Goal: Entertainment & Leisure: Consume media (video, audio)

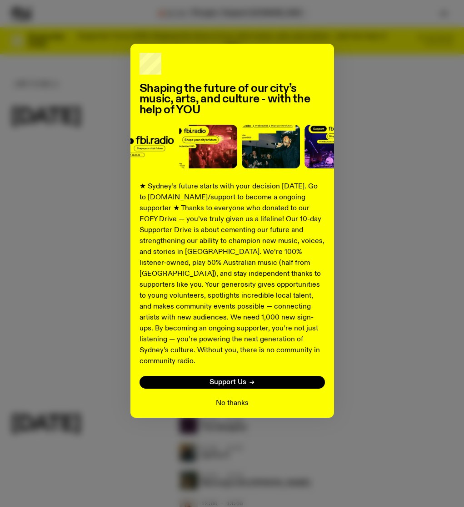
click at [235, 398] on button "No thanks" at bounding box center [232, 403] width 33 height 11
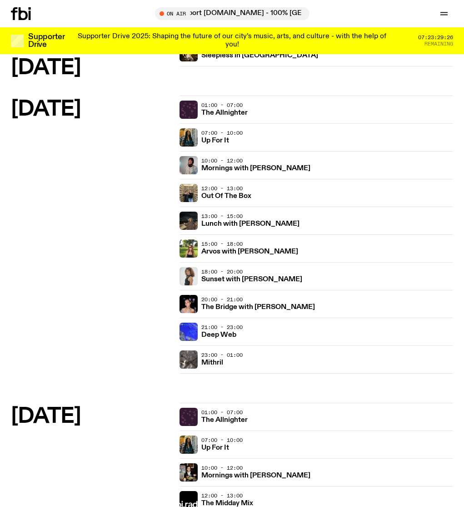
scroll to position [928, 0]
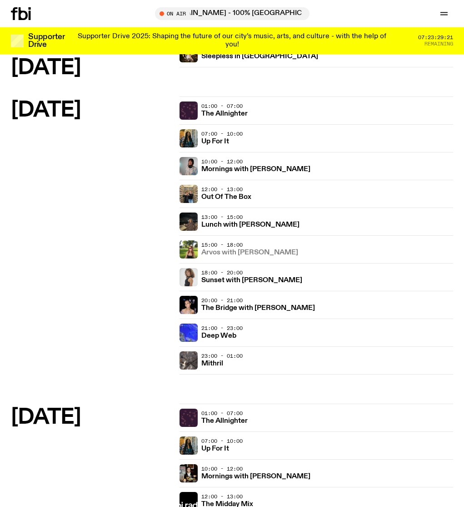
click at [247, 250] on h3 "Arvos with Lizzie Bowles" at bounding box center [250, 252] width 97 height 7
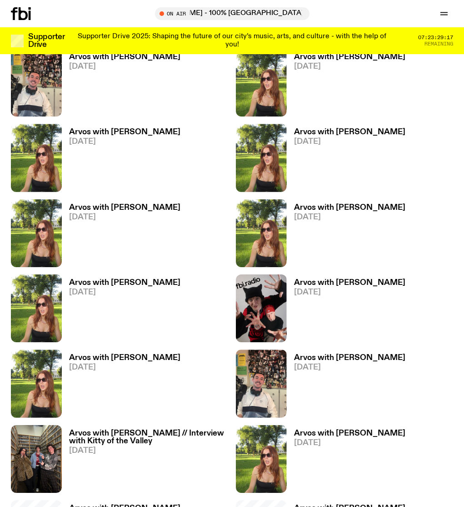
scroll to position [440, 0]
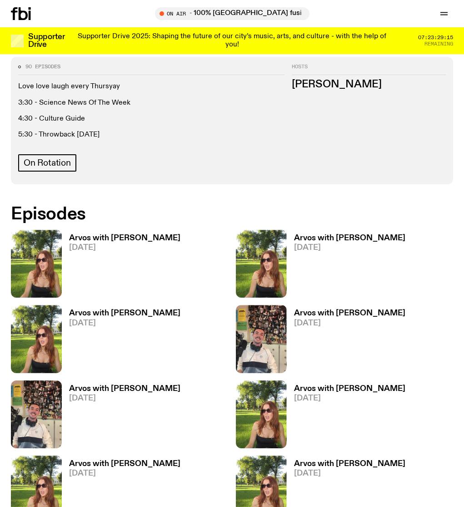
click at [123, 234] on h3 "Arvos with Lizzie Bowles" at bounding box center [124, 238] width 111 height 8
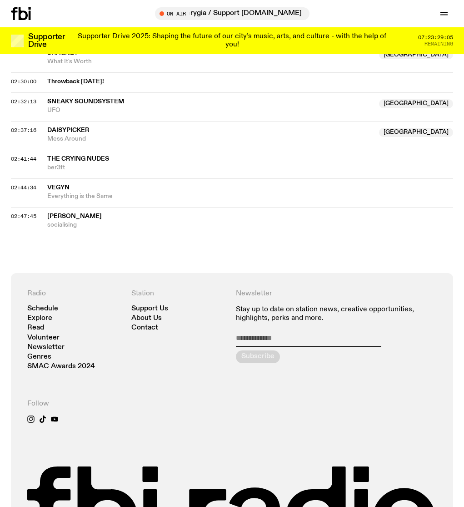
scroll to position [1542, 0]
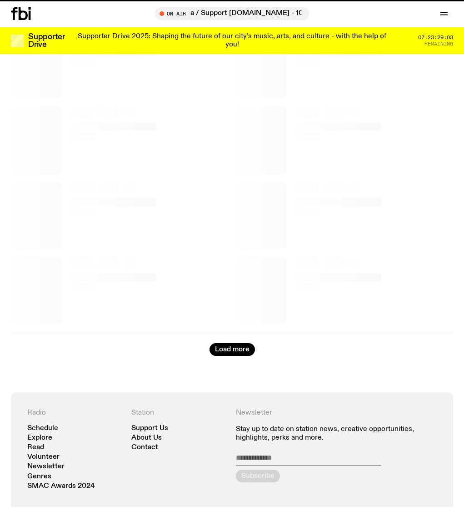
scroll to position [440, 0]
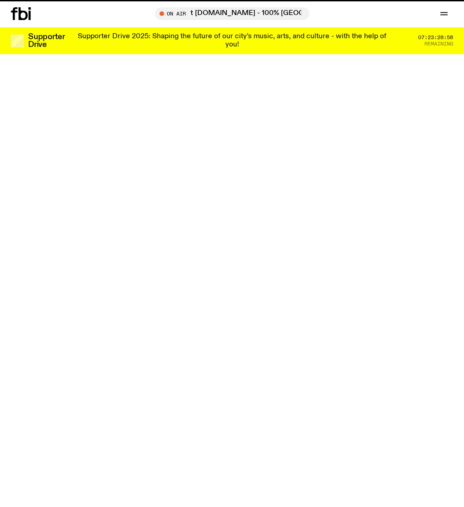
scroll to position [928, 0]
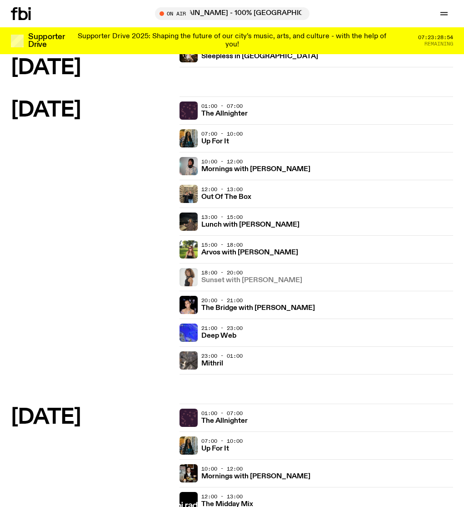
click at [243, 277] on h3 "Sunset with Tangela" at bounding box center [252, 280] width 101 height 7
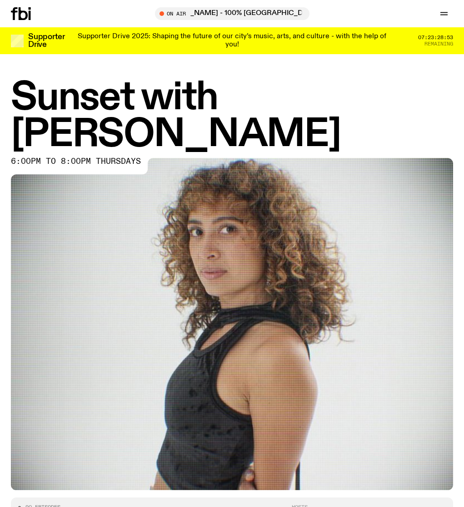
scroll to position [395, 0]
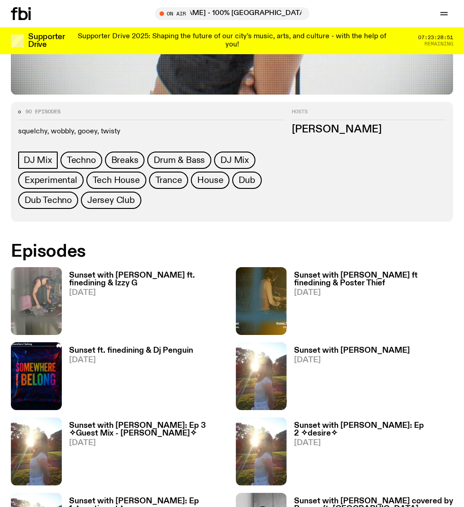
click at [96, 272] on h3 "Sunset with Tangela ft. finedining & Izzy G" at bounding box center [149, 279] width 160 height 15
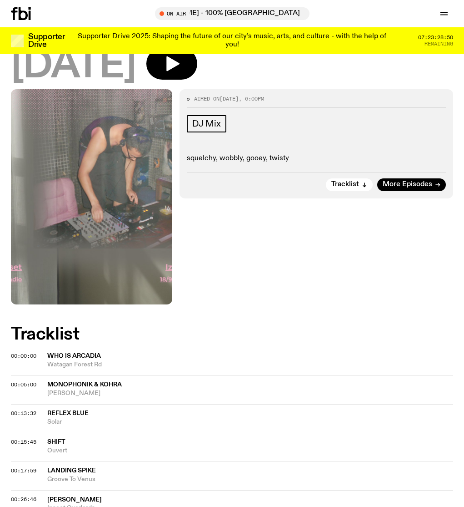
scroll to position [234, 0]
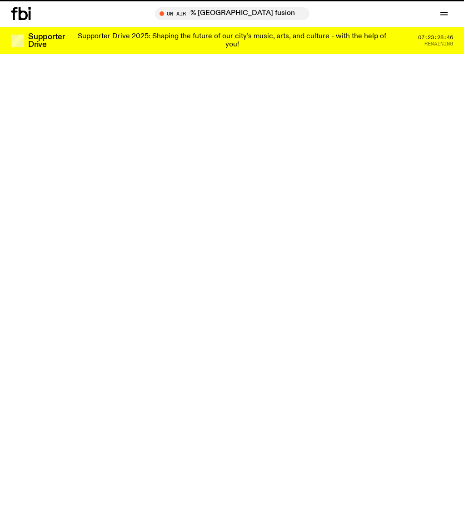
scroll to position [928, 0]
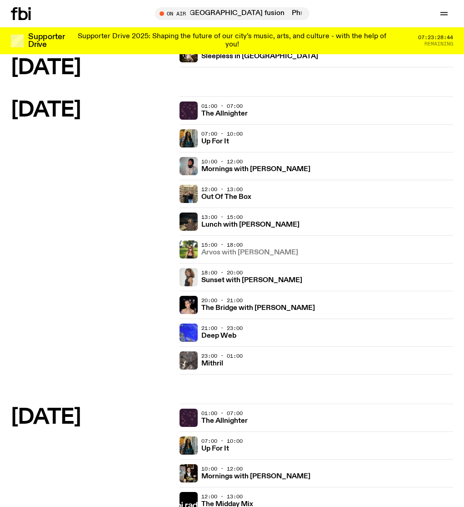
click at [250, 251] on h3 "Arvos with Lizzie Bowles" at bounding box center [250, 252] width 97 height 7
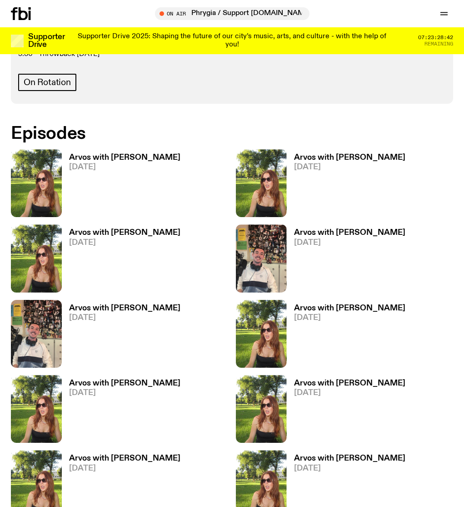
scroll to position [447, 0]
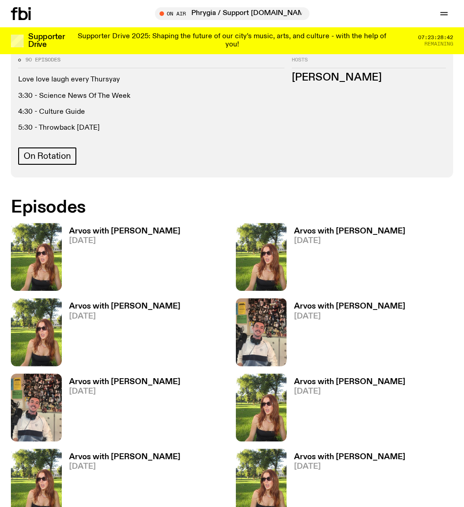
click at [136, 227] on h3 "Arvos with Lizzie Bowles" at bounding box center [124, 231] width 111 height 8
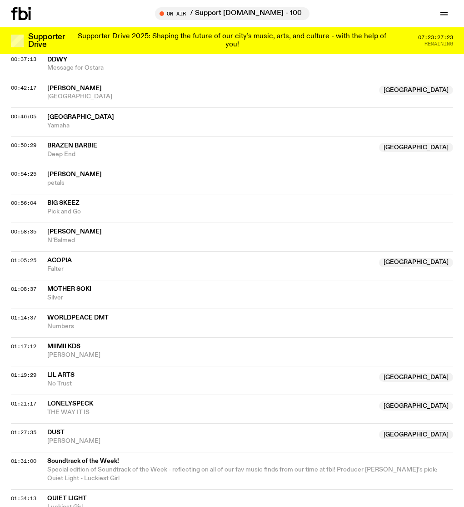
scroll to position [616, 0]
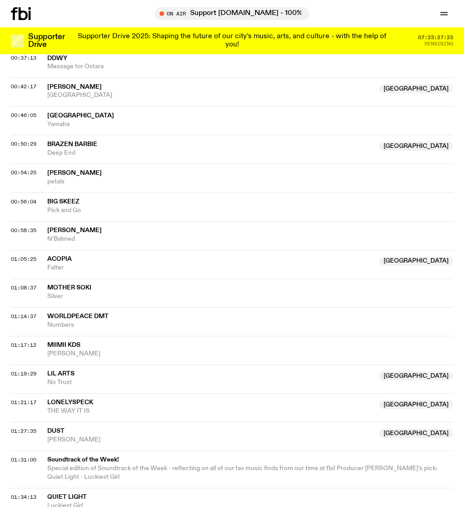
click at [101, 313] on span "Worldpeace DMT" at bounding box center [77, 316] width 61 height 6
click at [91, 313] on span "Worldpeace DMT" at bounding box center [77, 316] width 61 height 6
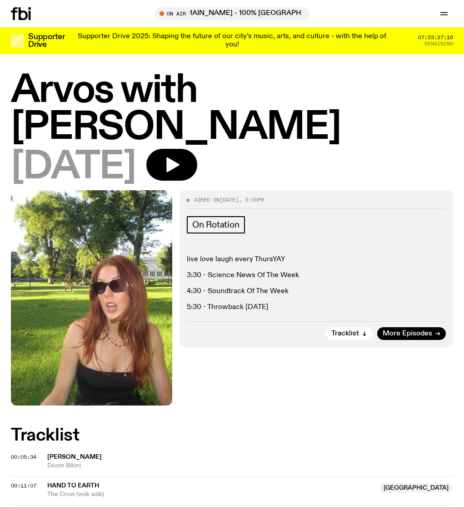
scroll to position [0, 0]
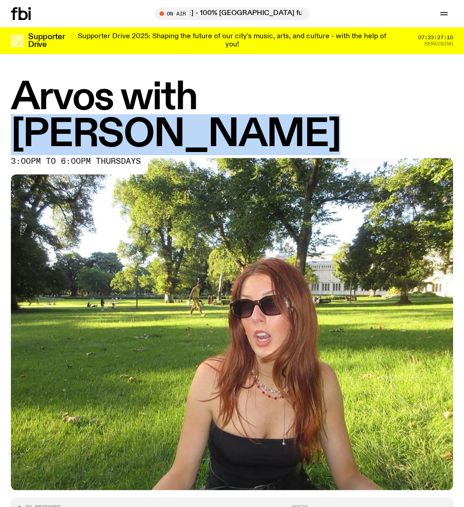
drag, startPoint x: 209, startPoint y: 91, endPoint x: 464, endPoint y: 104, distance: 255.1
click at [464, 104] on div "Arvos with Lizzie Bowles 3:00pm to 6:00pm thursdays" at bounding box center [232, 285] width 464 height 410
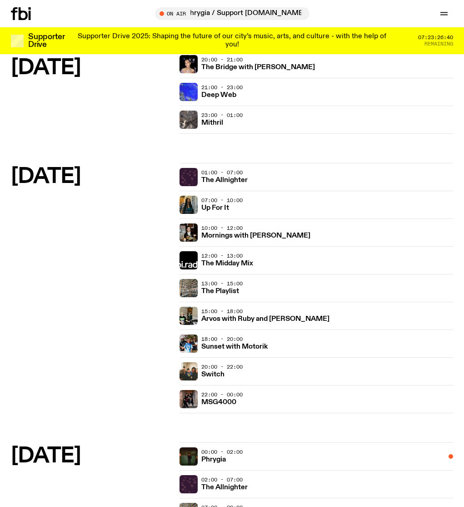
scroll to position [1169, 0]
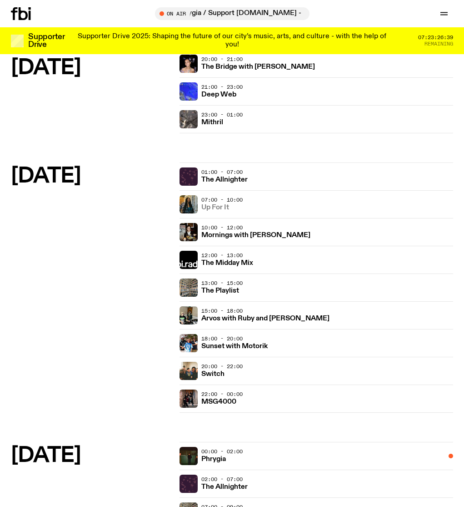
click at [214, 209] on h3 "Up For It" at bounding box center [216, 207] width 28 height 7
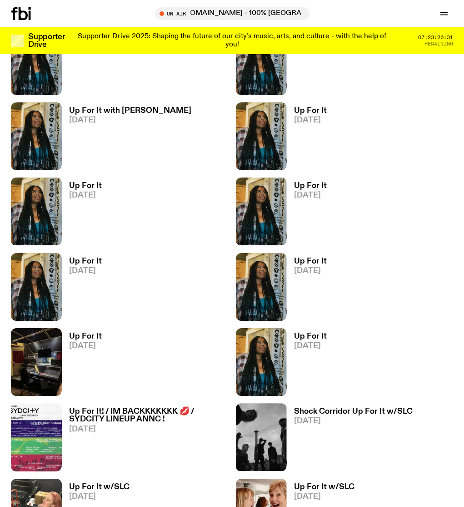
scroll to position [521, 0]
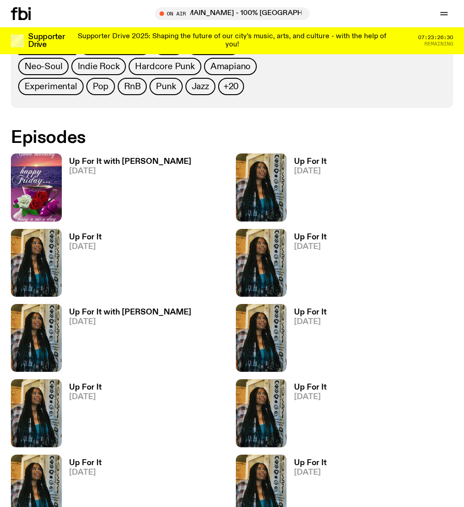
click at [118, 168] on span "19.09.25" at bounding box center [130, 171] width 122 height 8
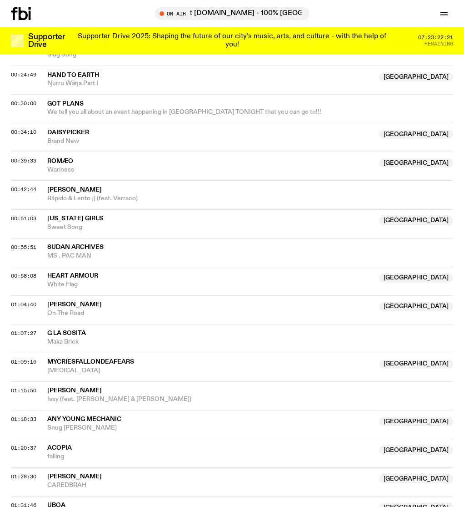
scroll to position [534, 0]
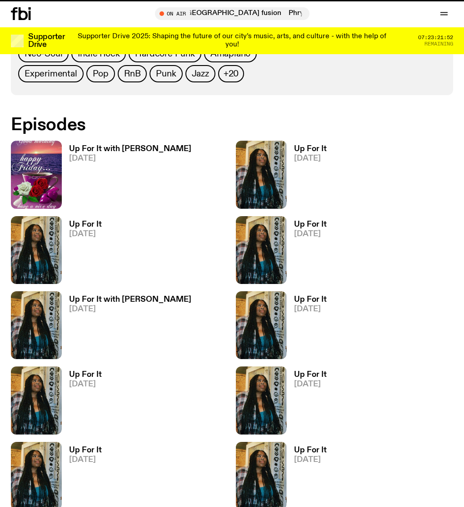
scroll to position [521, 0]
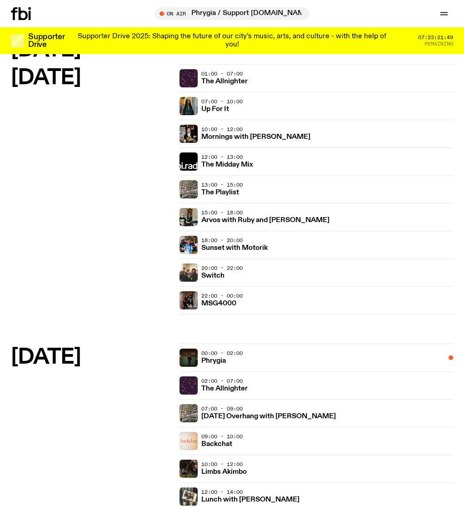
scroll to position [1189, 0]
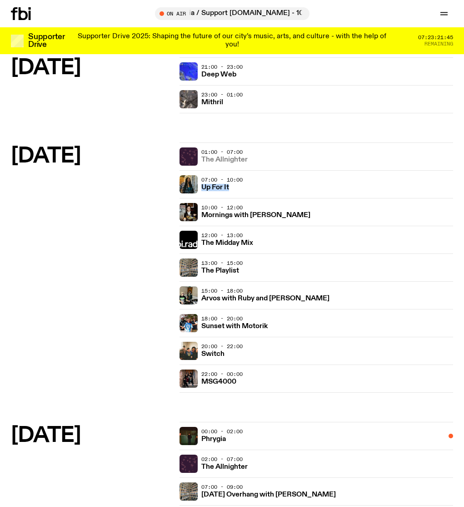
click at [235, 160] on h3 "The Allnighter" at bounding box center [225, 159] width 46 height 7
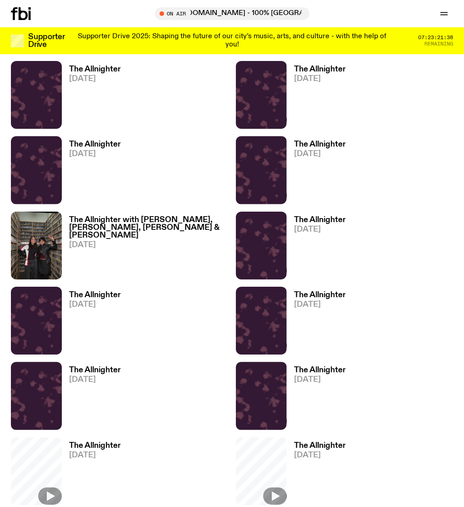
scroll to position [358, 0]
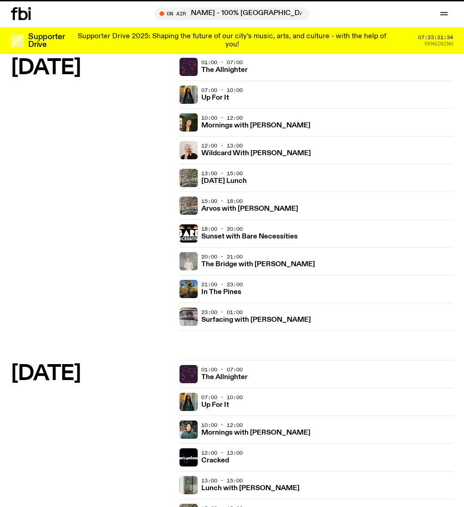
scroll to position [1189, 0]
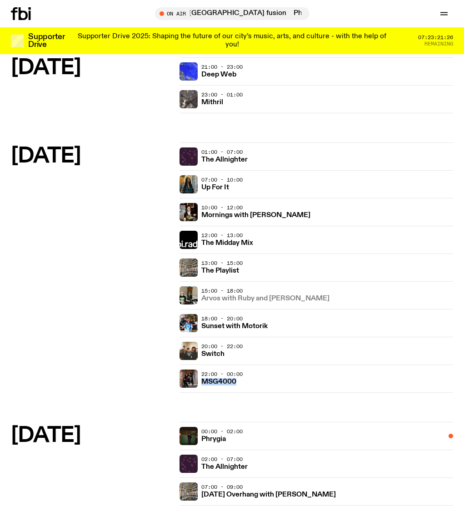
click at [235, 300] on h3 "Arvos with Ruby and Al" at bounding box center [266, 298] width 128 height 7
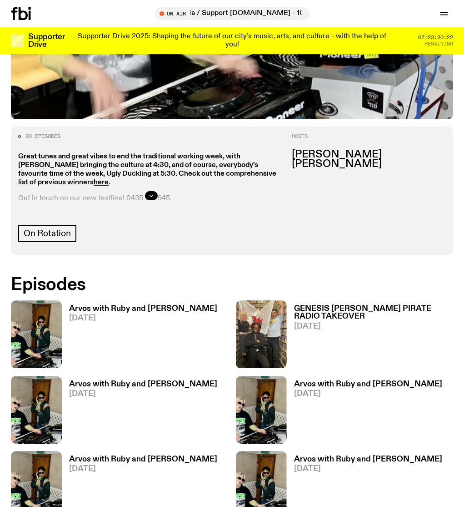
scroll to position [570, 0]
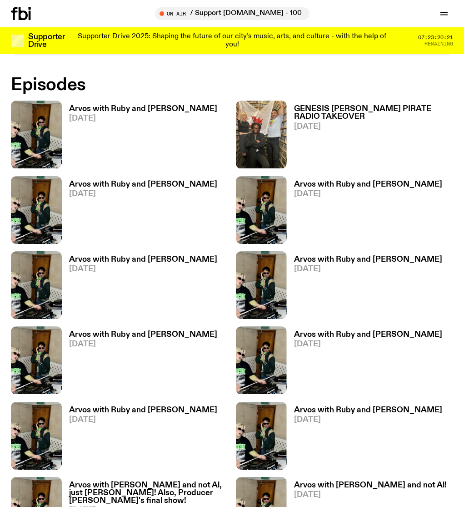
click at [93, 105] on h3 "Arvos with Ruby and Al" at bounding box center [143, 109] width 148 height 8
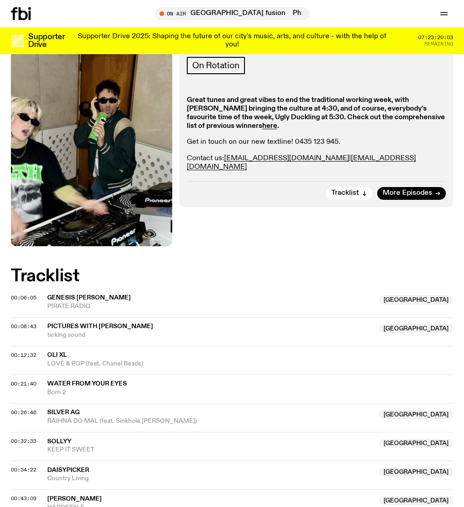
scroll to position [149, 0]
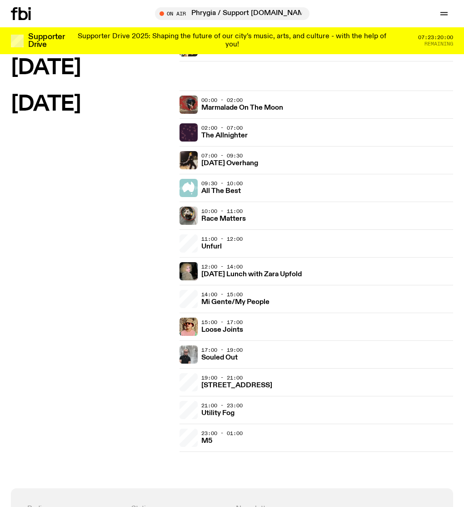
scroll to position [1927, 0]
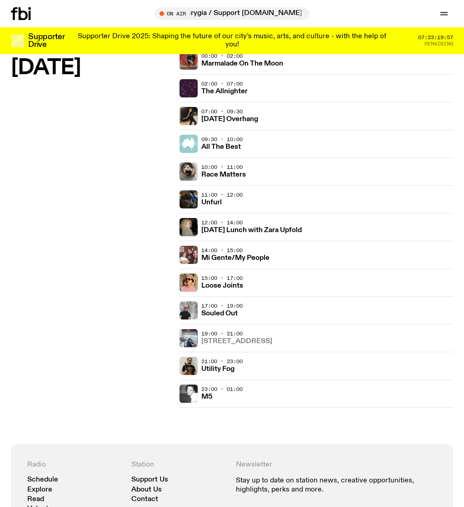
click at [229, 340] on h3 "704 W HIGH ST" at bounding box center [237, 341] width 71 height 7
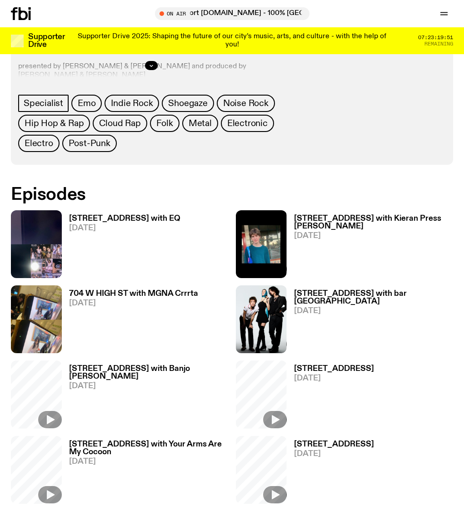
scroll to position [236, 0]
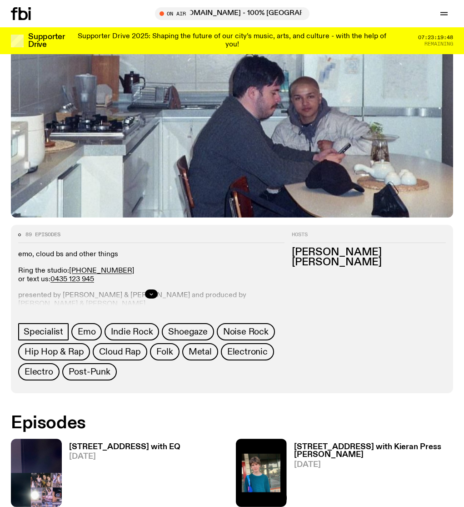
click at [150, 295] on icon "button" at bounding box center [151, 293] width 5 height 5
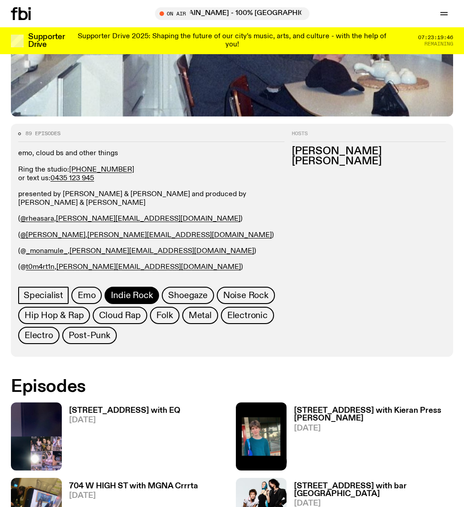
scroll to position [519, 0]
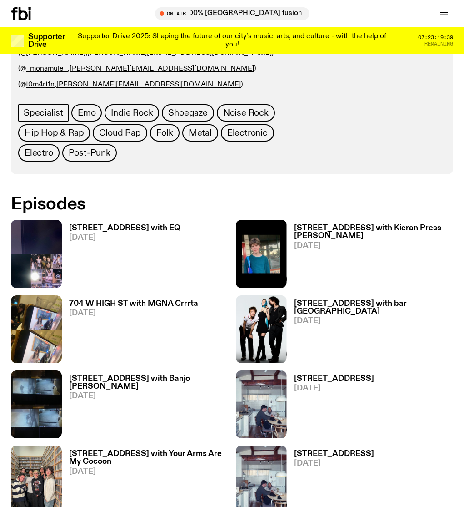
click at [147, 226] on h3 "[STREET_ADDRESS] with EQ" at bounding box center [124, 228] width 111 height 8
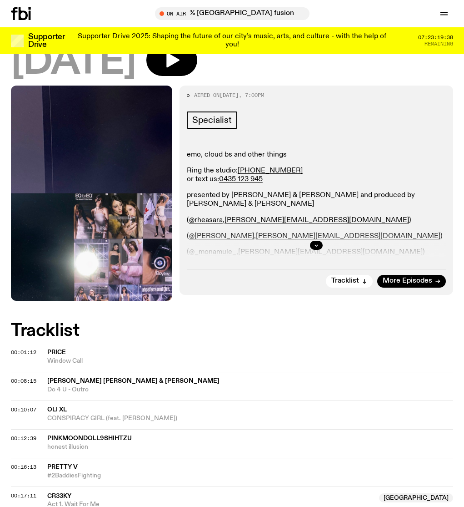
scroll to position [263, 0]
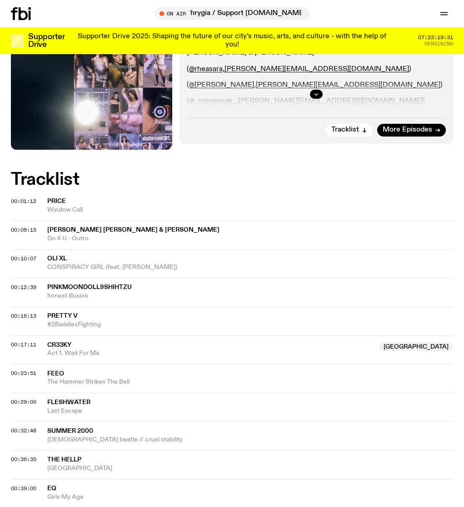
click at [5, 192] on div "Aired on 14.09.25 , 7:00pm Specialist emo, cloud bs and other things Ring the s…" at bounding box center [232, 393] width 464 height 919
click at [11, 226] on span "00:08:15" at bounding box center [23, 229] width 25 height 7
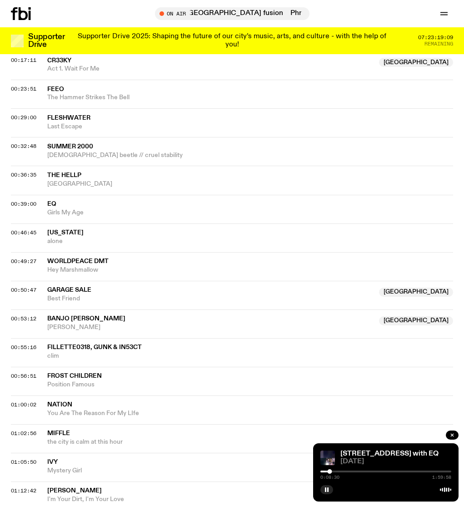
scroll to position [550, 0]
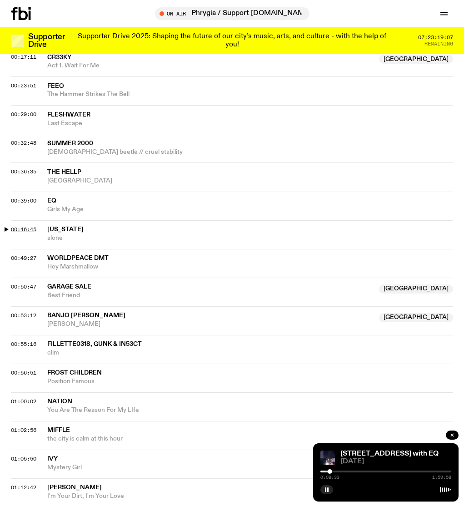
click at [13, 226] on span "00:46:45" at bounding box center [23, 229] width 25 height 7
click at [15, 254] on span "00:49:27" at bounding box center [23, 257] width 25 height 7
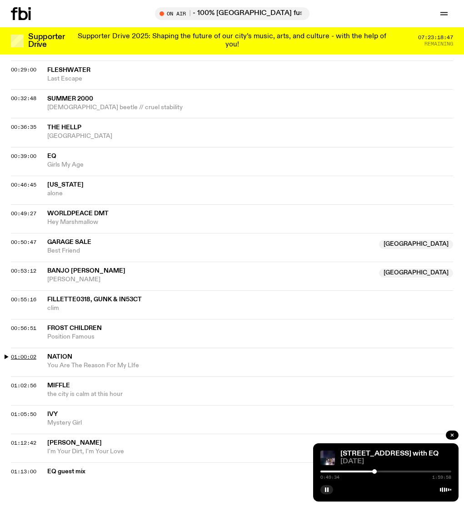
click at [26, 353] on span "01:00:02" at bounding box center [23, 356] width 25 height 7
click at [24, 468] on span "01:13:00" at bounding box center [23, 471] width 25 height 7
click at [411, 471] on div at bounding box center [386, 471] width 131 height 2
click at [424, 472] on div at bounding box center [386, 471] width 131 height 2
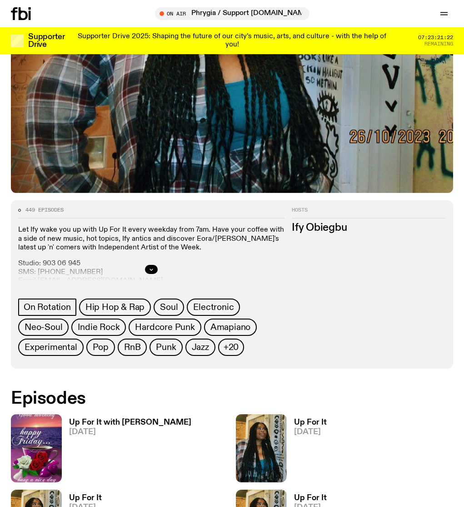
scroll to position [543, 0]
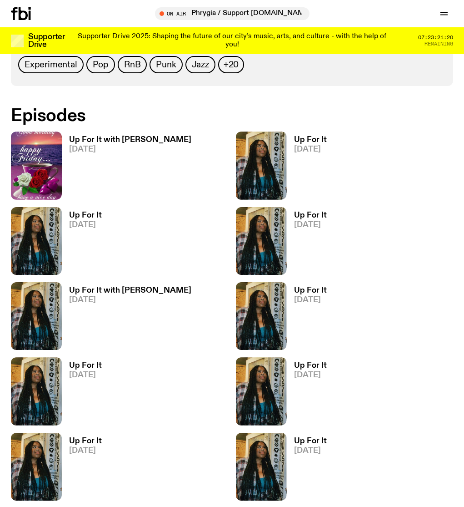
click at [150, 141] on h3 "Up For It with Louisa Christie" at bounding box center [130, 140] width 122 height 8
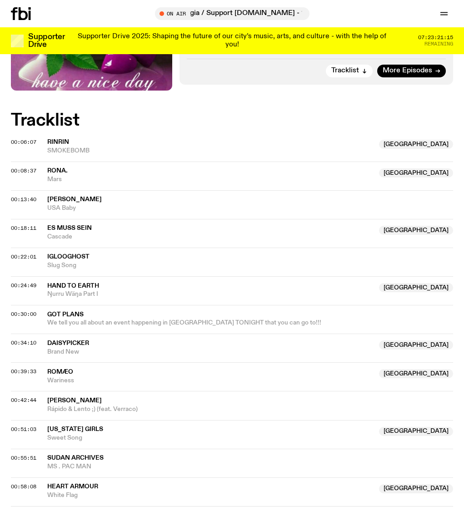
scroll to position [323, 0]
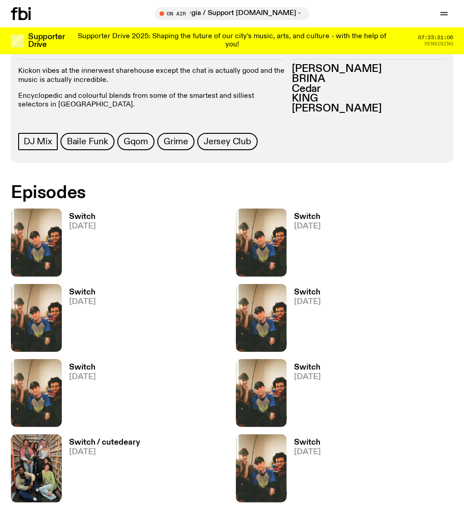
scroll to position [425, 0]
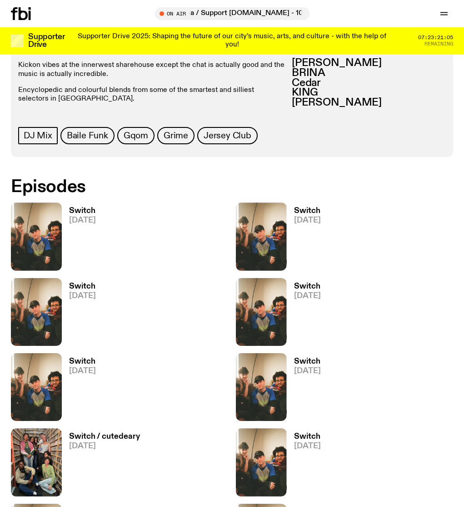
click at [85, 207] on h3 "Switch" at bounding box center [82, 211] width 27 height 8
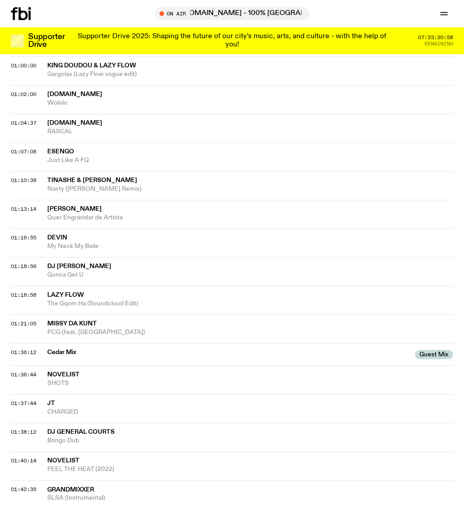
scroll to position [788, 0]
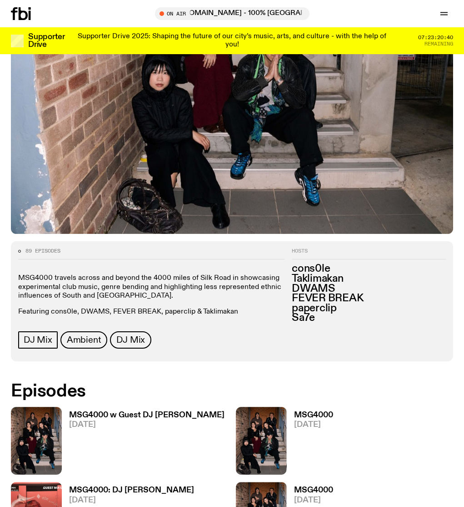
scroll to position [439, 0]
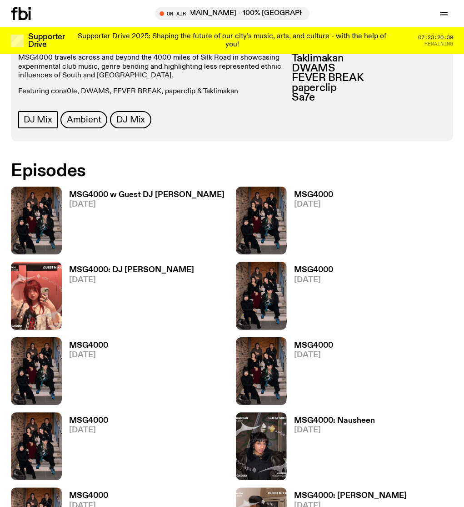
click at [124, 271] on h3 "MSG4000: DJ ÜKKI" at bounding box center [131, 270] width 125 height 8
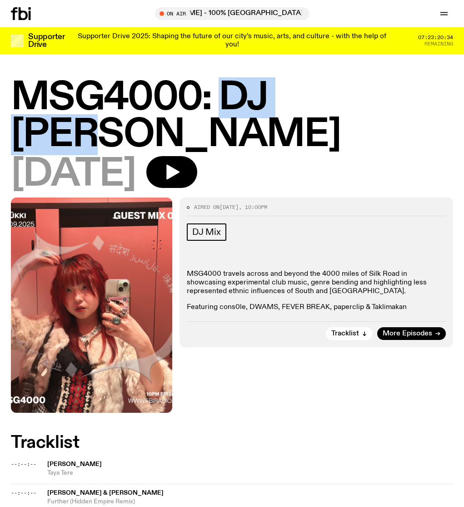
drag, startPoint x: 227, startPoint y: 97, endPoint x: 367, endPoint y: 96, distance: 140.6
click at [367, 96] on h1 "MSG4000: DJ ÜKKI" at bounding box center [232, 117] width 443 height 74
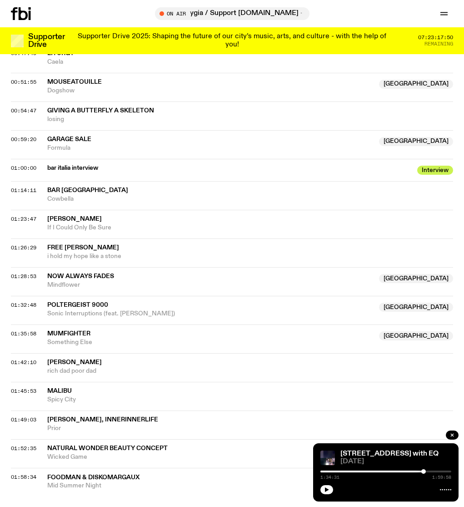
scroll to position [792, 0]
click at [49, 163] on span "bar italia interview" at bounding box center [229, 167] width 365 height 9
click at [57, 163] on span "bar italia interview" at bounding box center [229, 167] width 365 height 9
click at [21, 164] on span "01:00:00" at bounding box center [23, 167] width 25 height 7
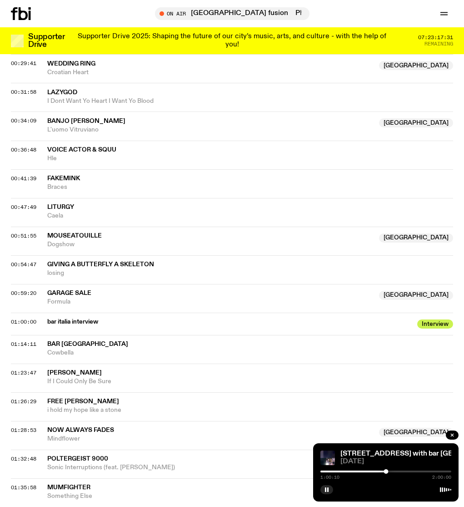
scroll to position [641, 0]
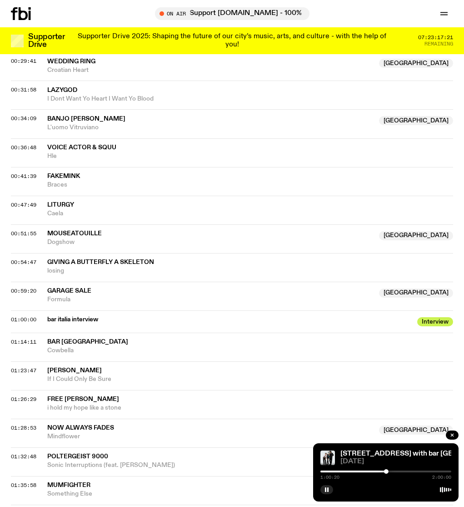
click at [392, 471] on div at bounding box center [386, 471] width 131 height 2
click at [392, 471] on div at bounding box center [391, 471] width 5 height 5
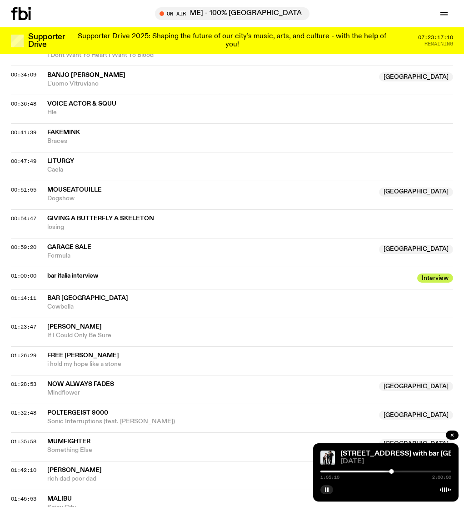
scroll to position [684, 0]
click at [14, 295] on span "01:14:11" at bounding box center [23, 298] width 25 height 7
click at [399, 470] on div at bounding box center [401, 471] width 5 height 5
click at [400, 470] on div at bounding box center [400, 471] width 5 height 5
click at [401, 469] on div at bounding box center [400, 471] width 5 height 5
